Goal: Transaction & Acquisition: Purchase product/service

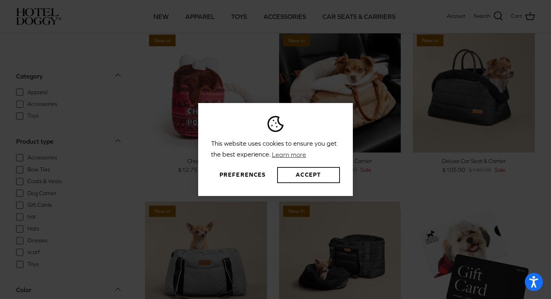
click at [291, 173] on button "Accept" at bounding box center [308, 175] width 63 height 16
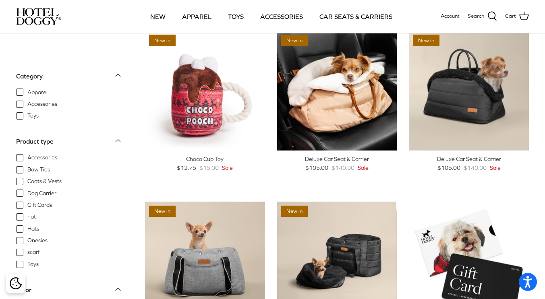
scroll to position [481, 0]
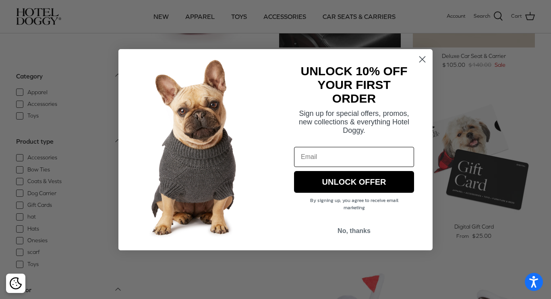
click at [423, 60] on icon "Close dialog" at bounding box center [423, 59] width 6 height 6
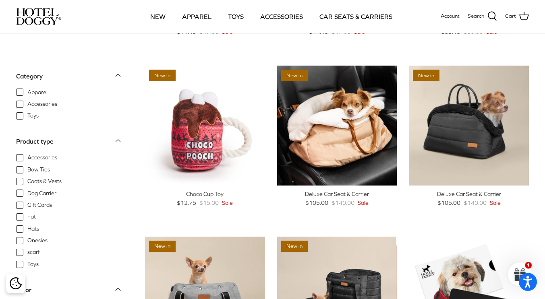
scroll to position [336, 0]
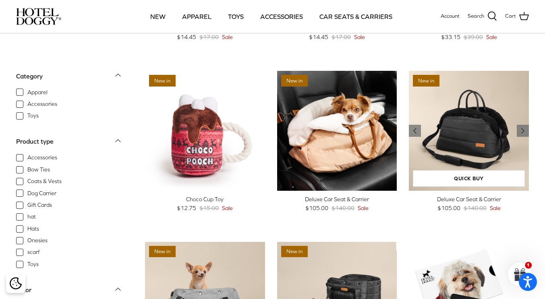
click at [490, 123] on img "Deluxe Car Seat & Carrier" at bounding box center [469, 131] width 120 height 120
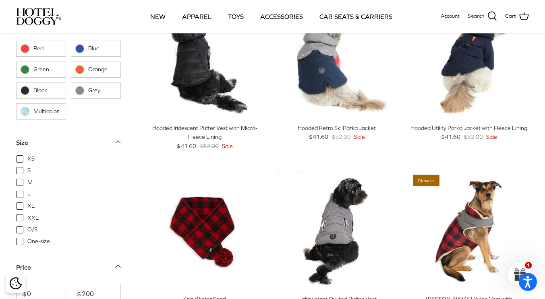
scroll to position [1092, 0]
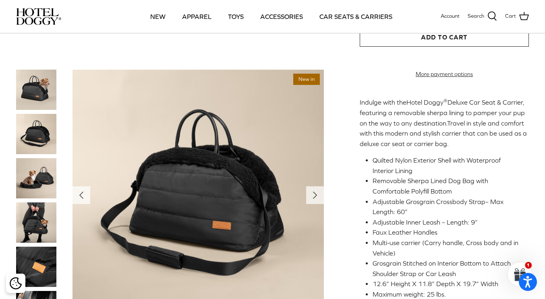
scroll to position [189, 0]
click at [81, 199] on icon "Left" at bounding box center [81, 195] width 13 height 13
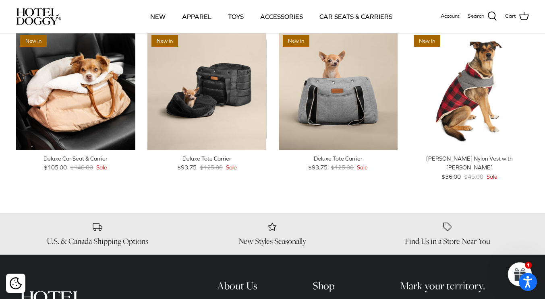
scroll to position [585, 0]
